Goal: Task Accomplishment & Management: Manage account settings

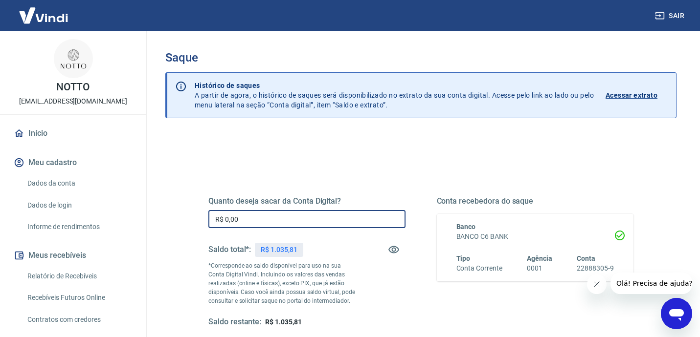
click at [273, 218] on input "R$ 0,00" at bounding box center [306, 219] width 197 height 18
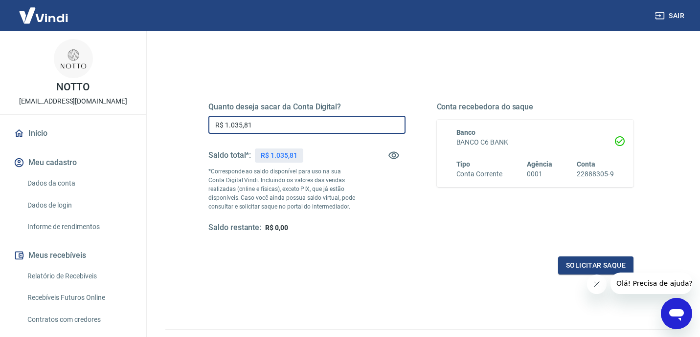
scroll to position [107, 0]
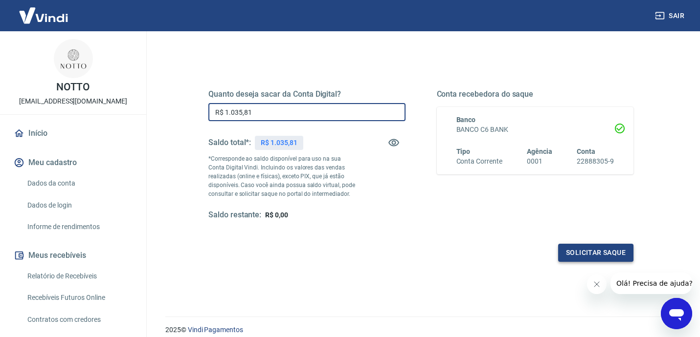
type input "R$ 1.035,81"
click at [596, 255] on button "Solicitar saque" at bounding box center [595, 253] width 75 height 18
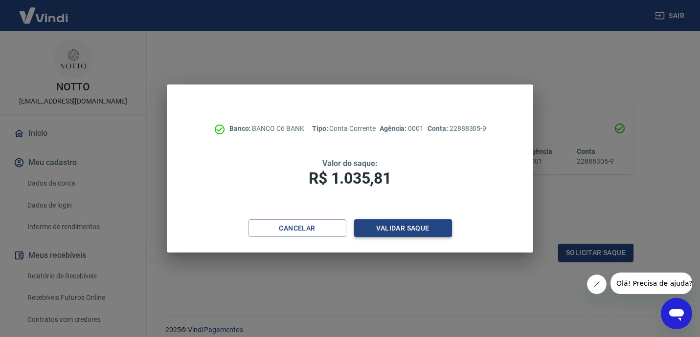
click at [417, 224] on button "Validar saque" at bounding box center [403, 229] width 98 height 18
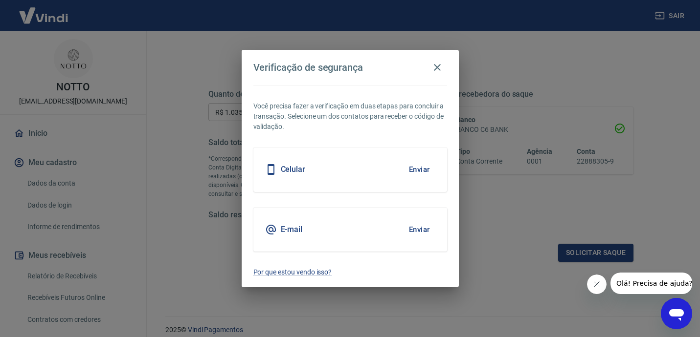
click at [426, 162] on button "Enviar" at bounding box center [420, 169] width 32 height 21
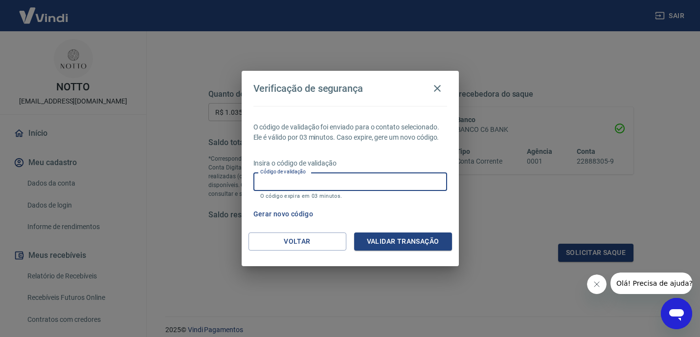
click at [402, 178] on input "Código de validação" at bounding box center [350, 182] width 194 height 18
type input "336385"
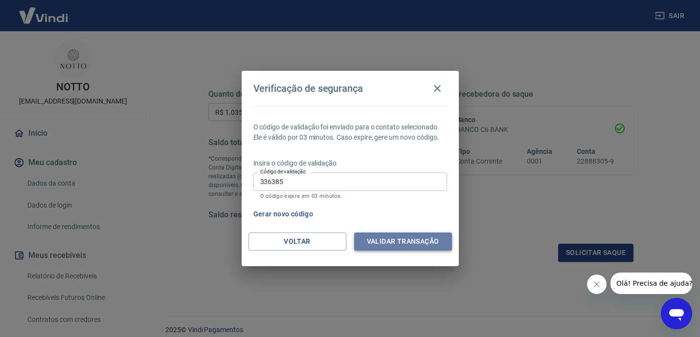
click at [425, 235] on button "Validar transação" at bounding box center [403, 242] width 98 height 18
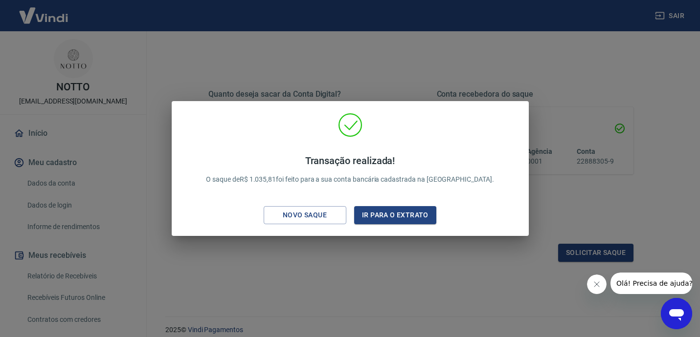
click at [460, 77] on div "Transação realizada! O saque de R$ 1.035,81 foi feito para a sua conta bancária…" at bounding box center [350, 168] width 700 height 337
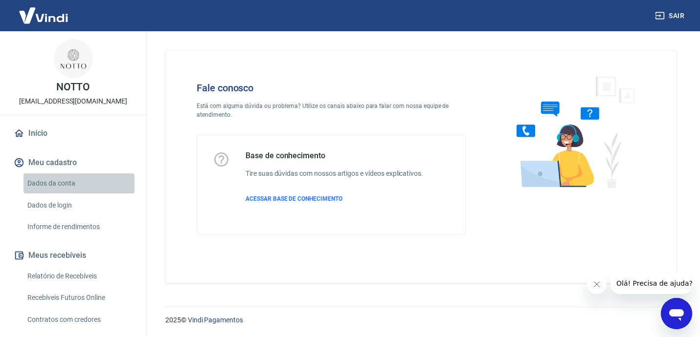
click at [65, 185] on link "Dados da conta" at bounding box center [78, 184] width 111 height 20
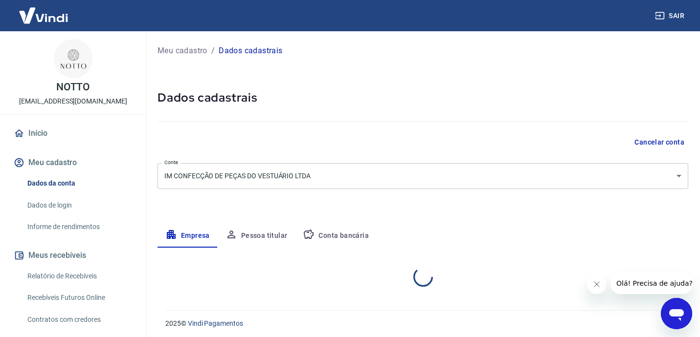
select select "CE"
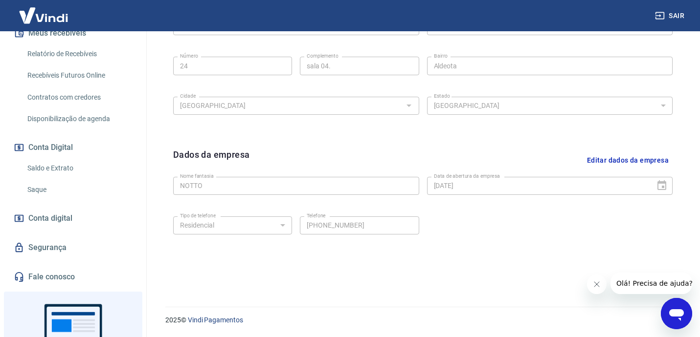
scroll to position [223, 0]
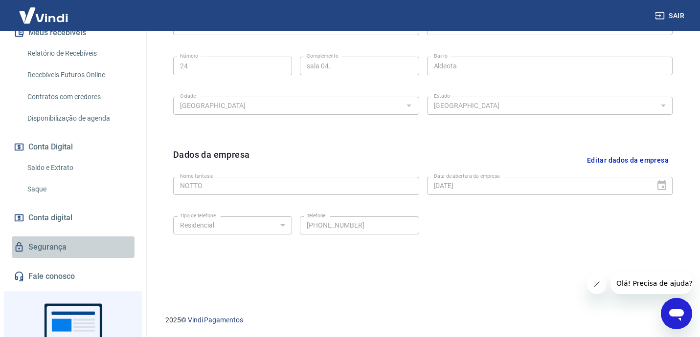
click at [56, 245] on link "Segurança" at bounding box center [73, 248] width 123 height 22
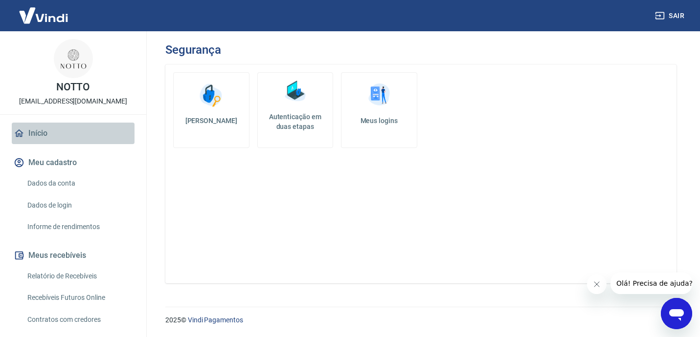
click at [36, 135] on link "Início" at bounding box center [73, 134] width 123 height 22
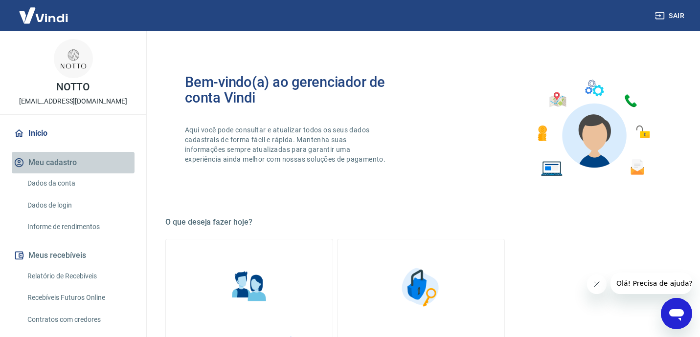
click at [45, 165] on button "Meu cadastro" at bounding box center [73, 163] width 123 height 22
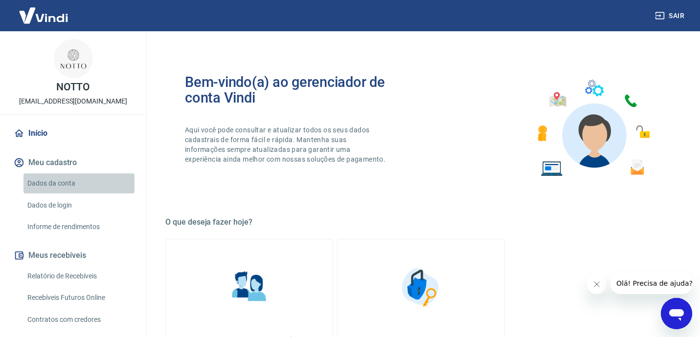
click at [46, 182] on link "Dados da conta" at bounding box center [78, 184] width 111 height 20
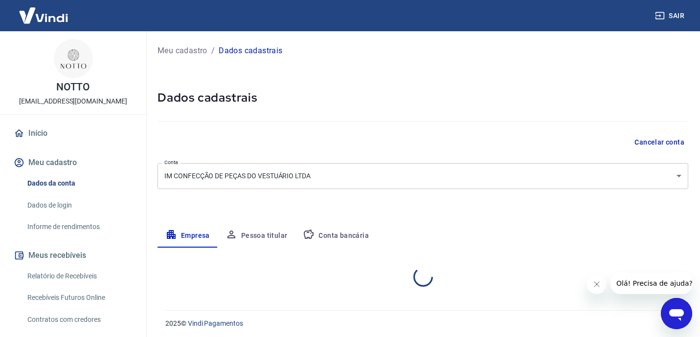
select select "CE"
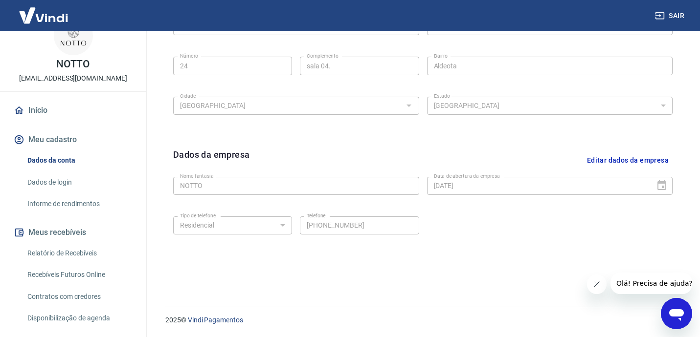
scroll to position [23, 0]
